Goal: Information Seeking & Learning: Learn about a topic

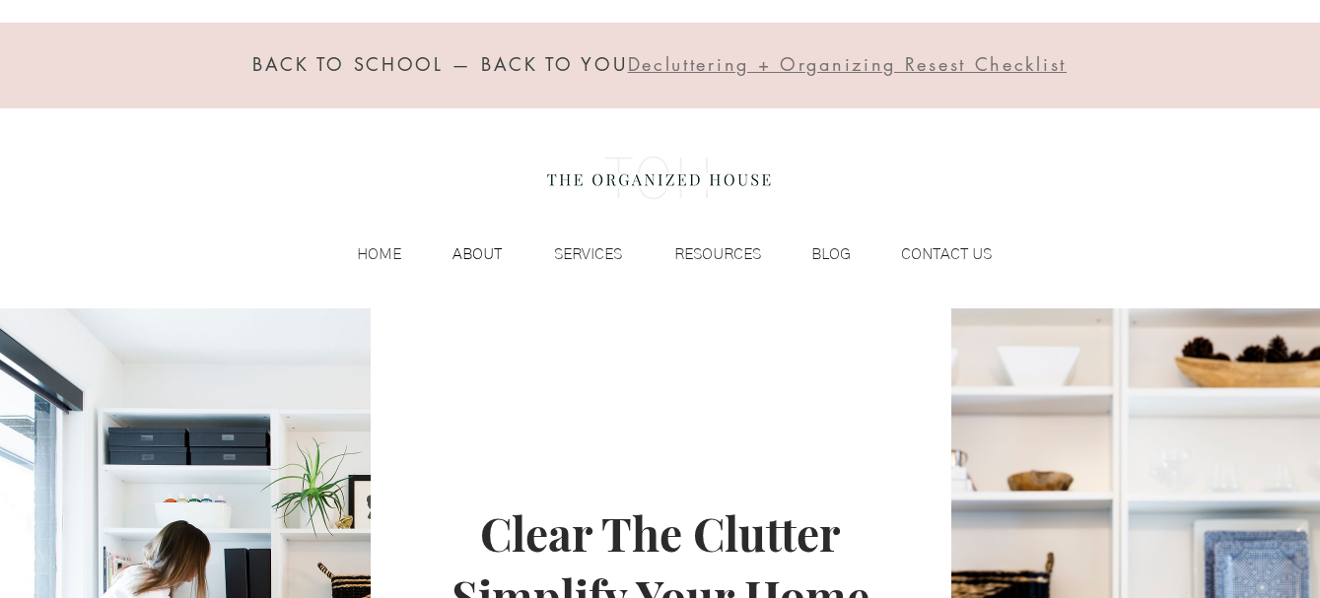
click at [486, 246] on p "ABOUT" at bounding box center [477, 255] width 69 height 30
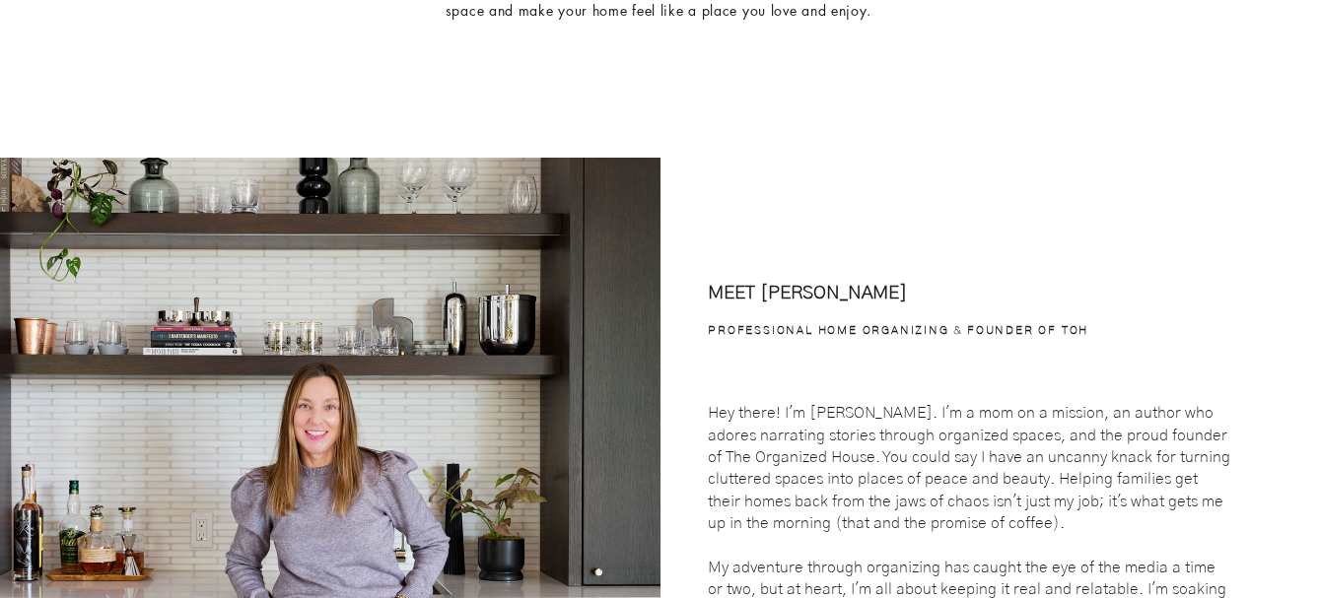
scroll to position [649, 0]
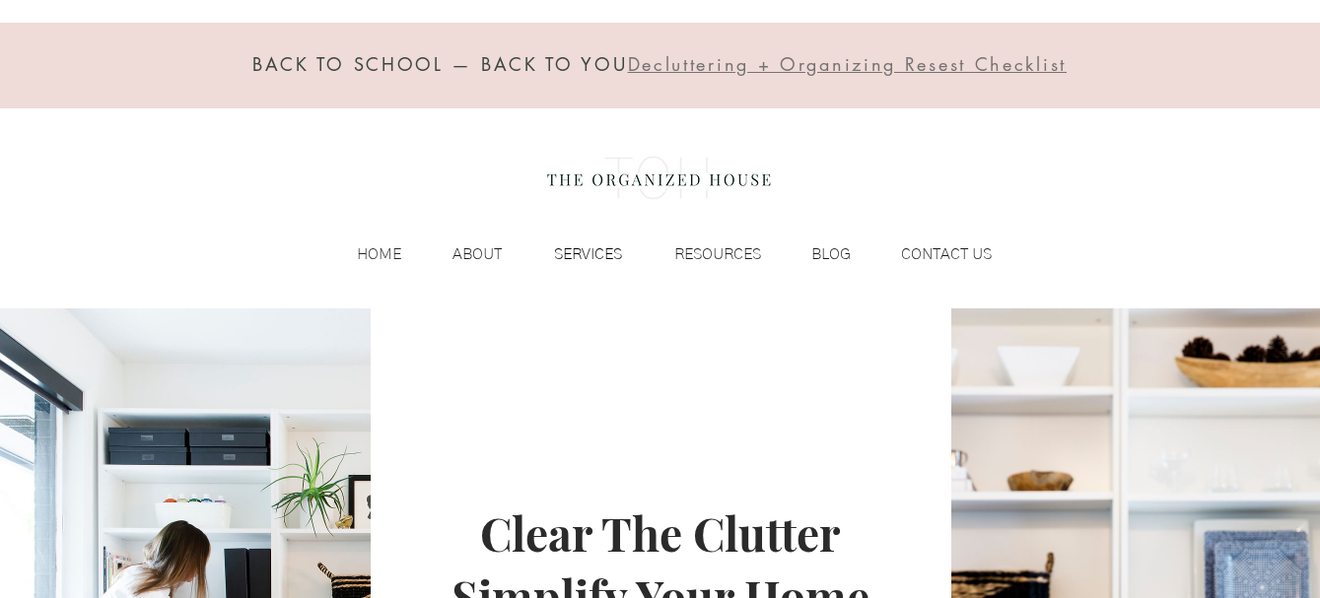
click at [592, 252] on p "SERVICES" at bounding box center [588, 255] width 88 height 30
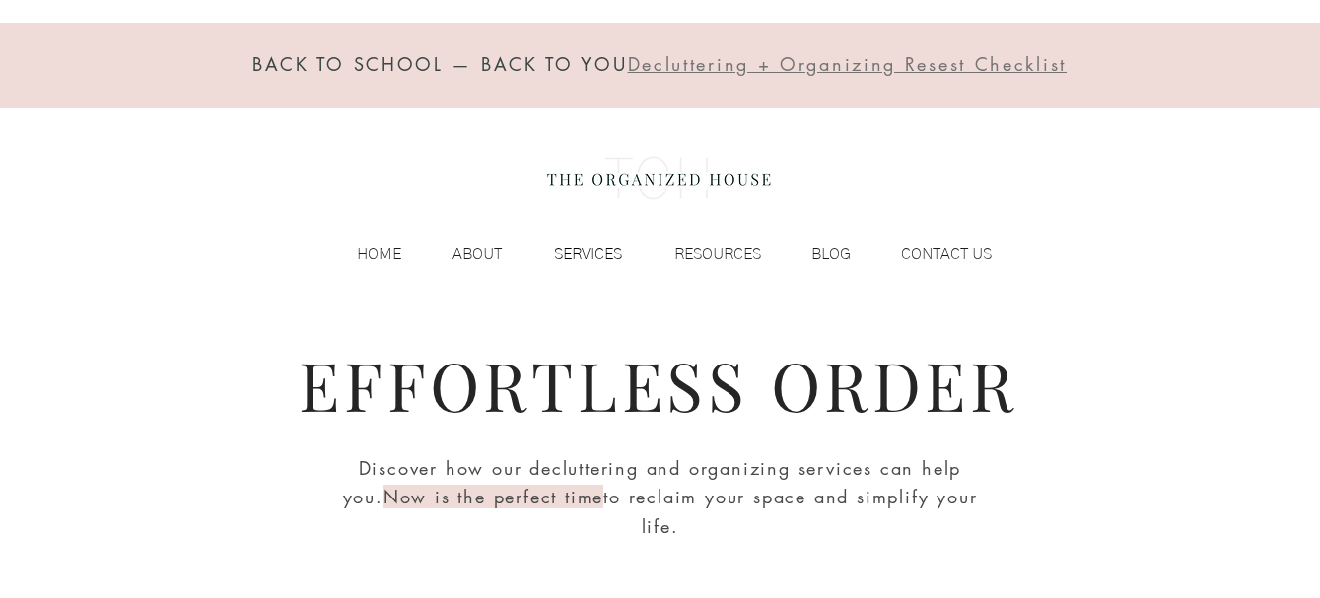
click at [597, 254] on p "SERVICES" at bounding box center [588, 255] width 88 height 30
